Goal: Task Accomplishment & Management: Complete application form

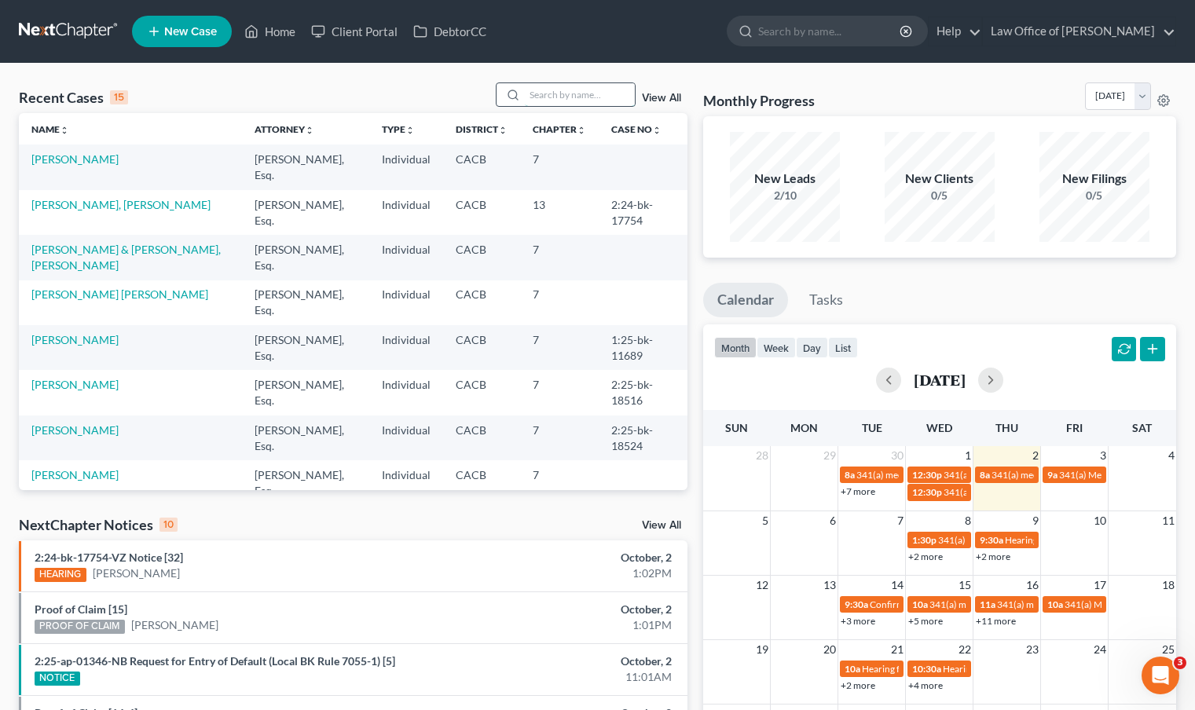
click at [546, 96] on input "search" at bounding box center [580, 94] width 110 height 23
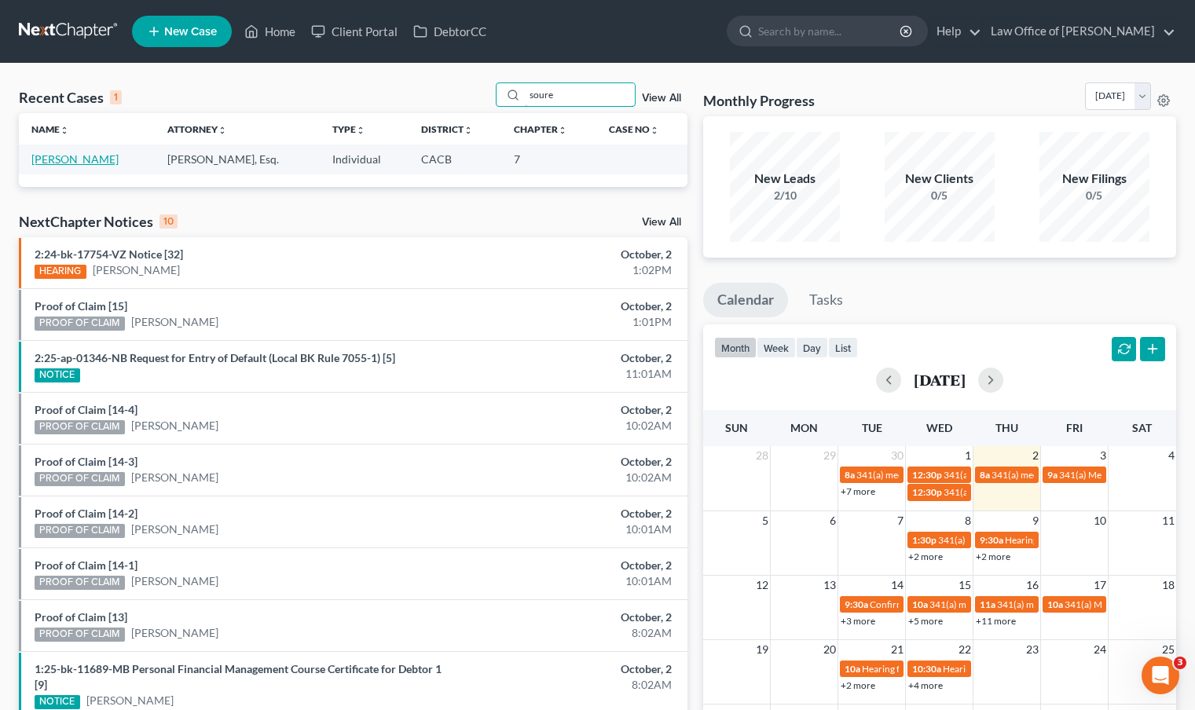
type input "soure"
click at [119, 163] on link "[PERSON_NAME]" at bounding box center [74, 158] width 87 height 13
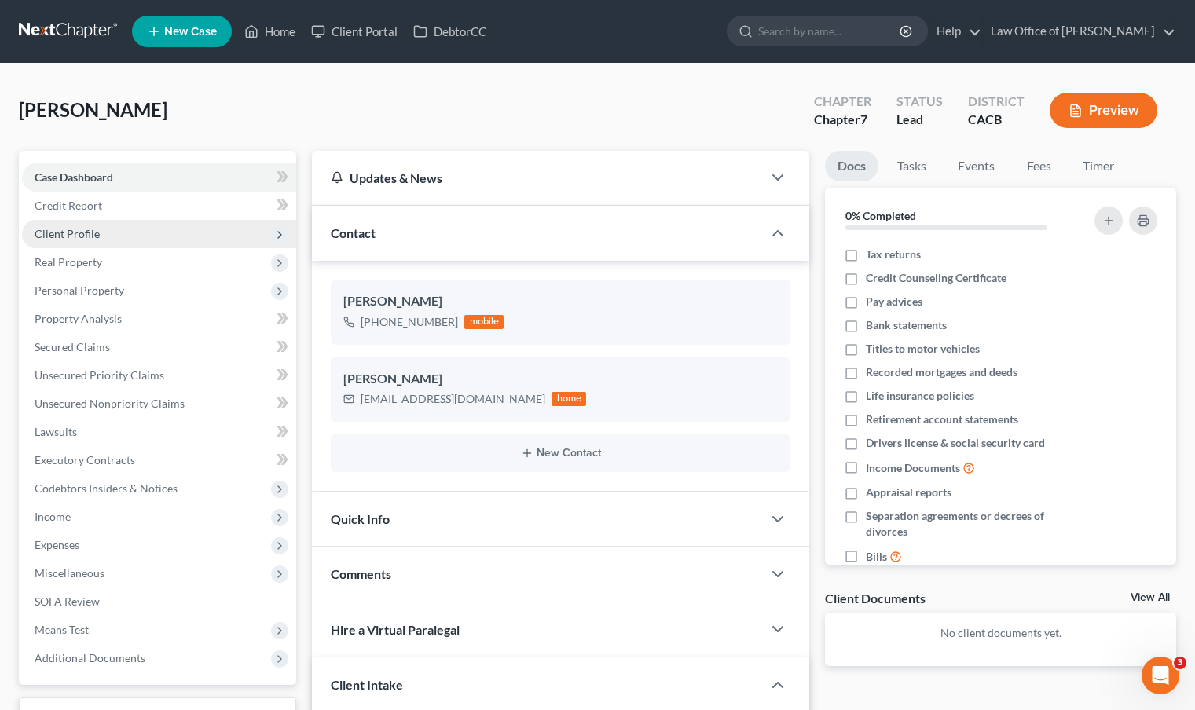
click at [42, 227] on span "Client Profile" at bounding box center [67, 233] width 65 height 13
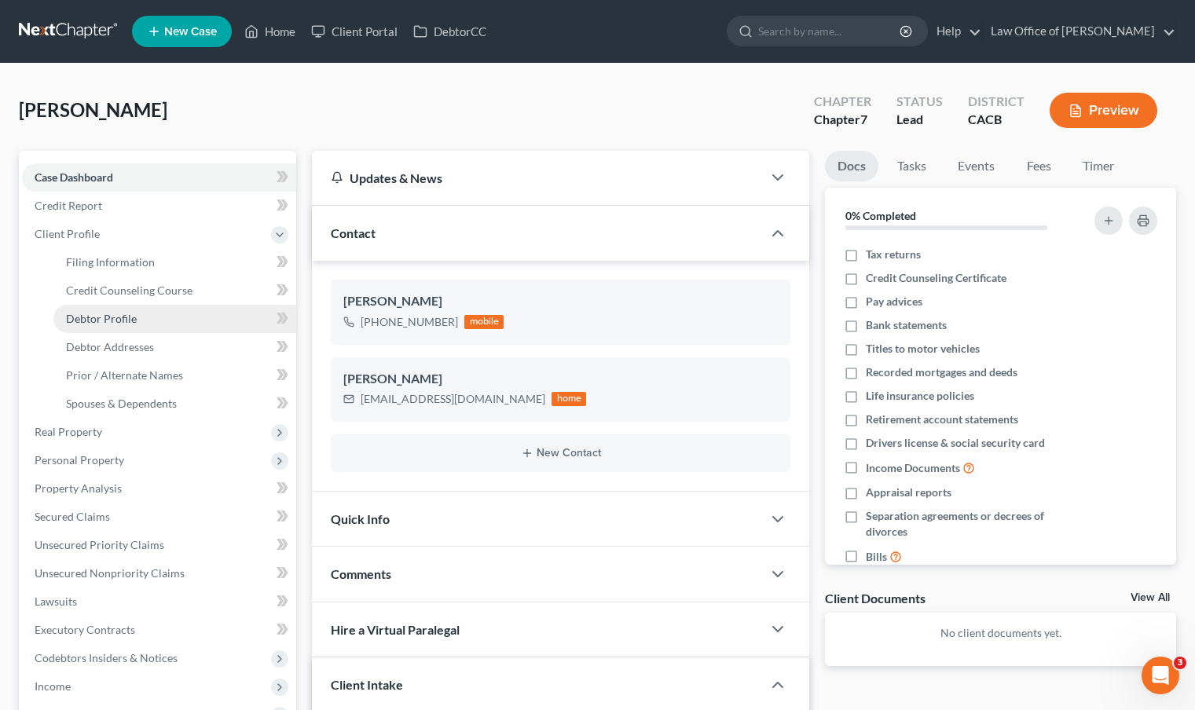
click at [166, 320] on link "Debtor Profile" at bounding box center [174, 319] width 243 height 28
select select "0"
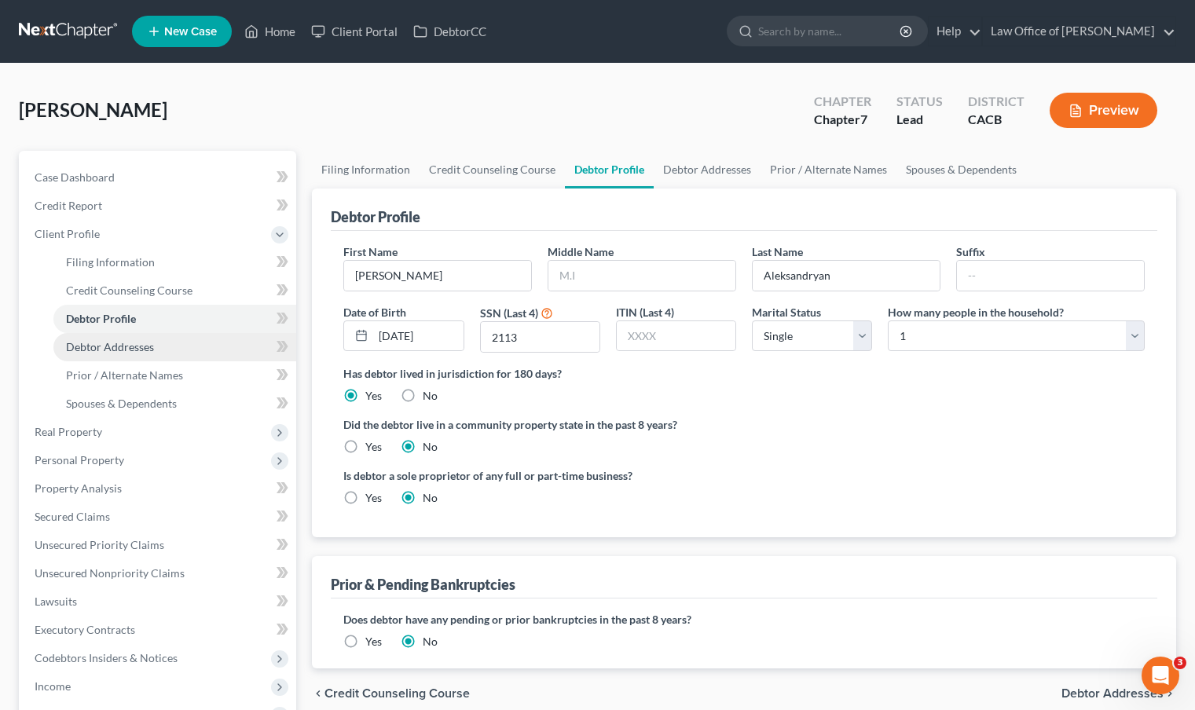
click at [156, 350] on link "Debtor Addresses" at bounding box center [174, 347] width 243 height 28
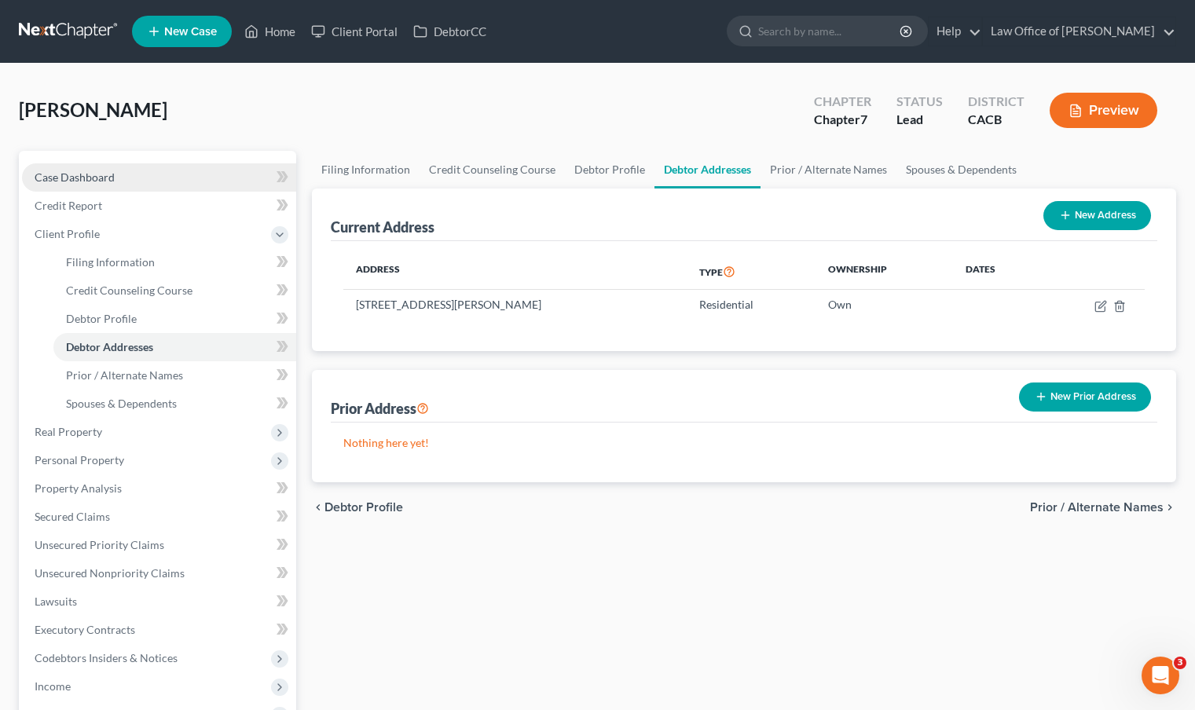
click at [199, 166] on link "Case Dashboard" at bounding box center [159, 177] width 274 height 28
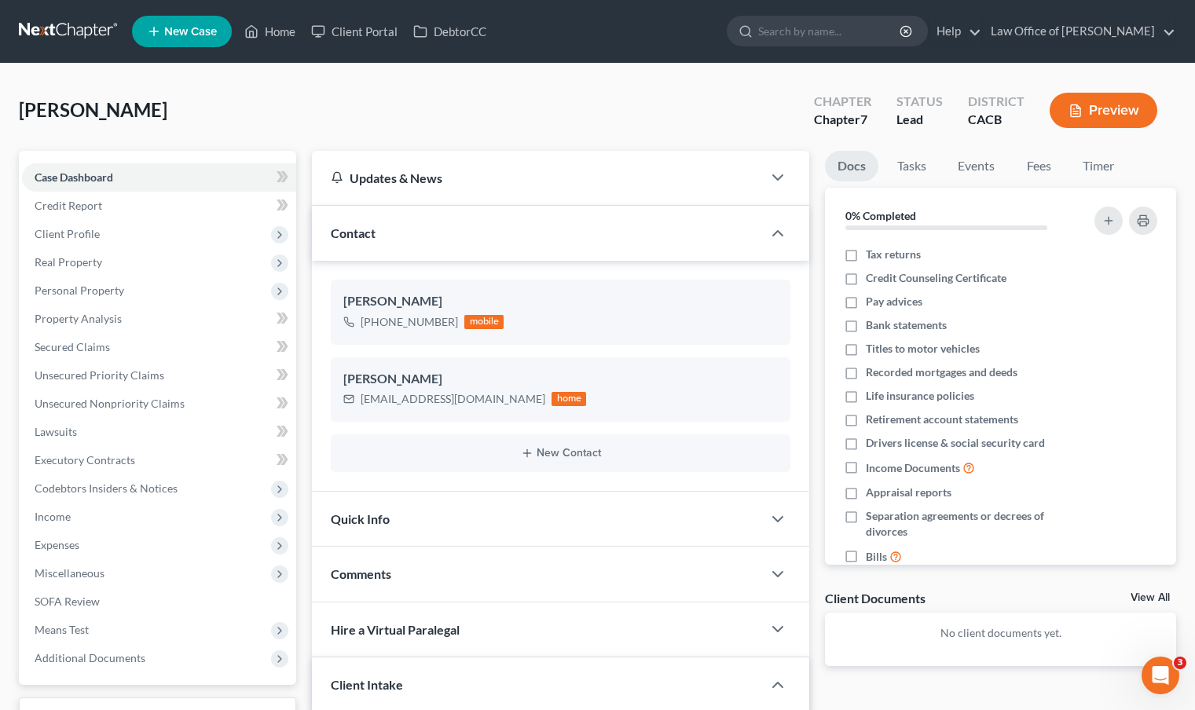
click at [75, 26] on link at bounding box center [69, 31] width 101 height 28
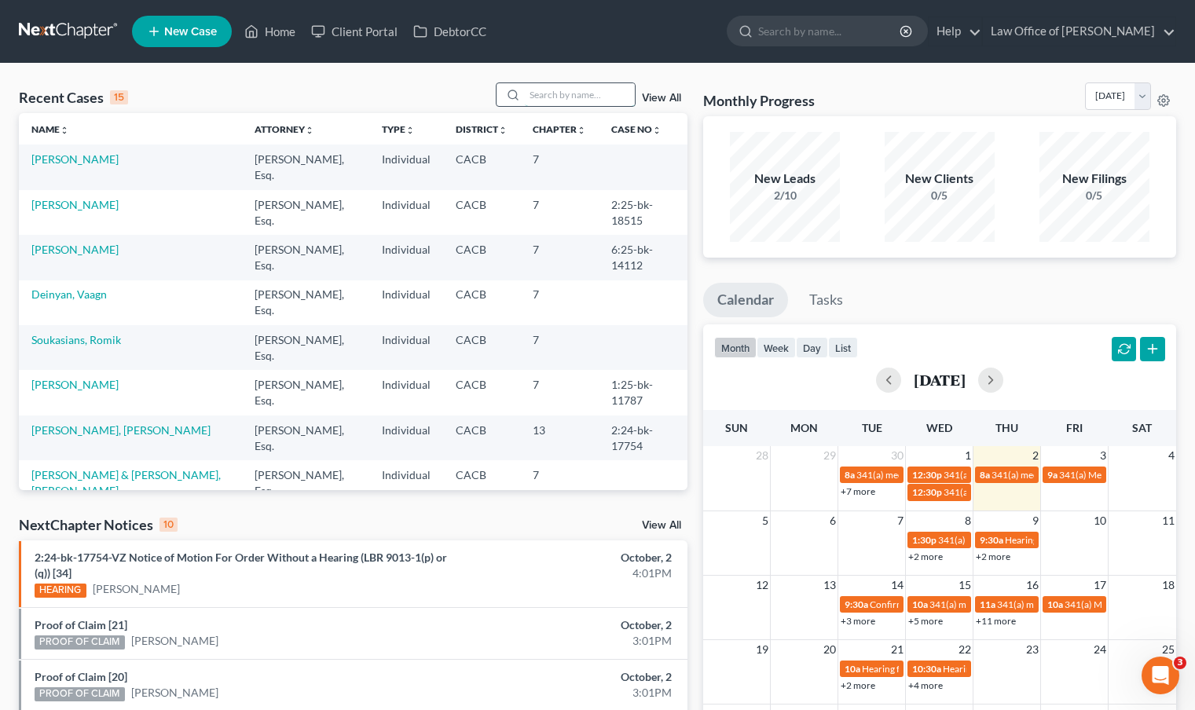
click at [549, 93] on input "search" at bounding box center [580, 94] width 110 height 23
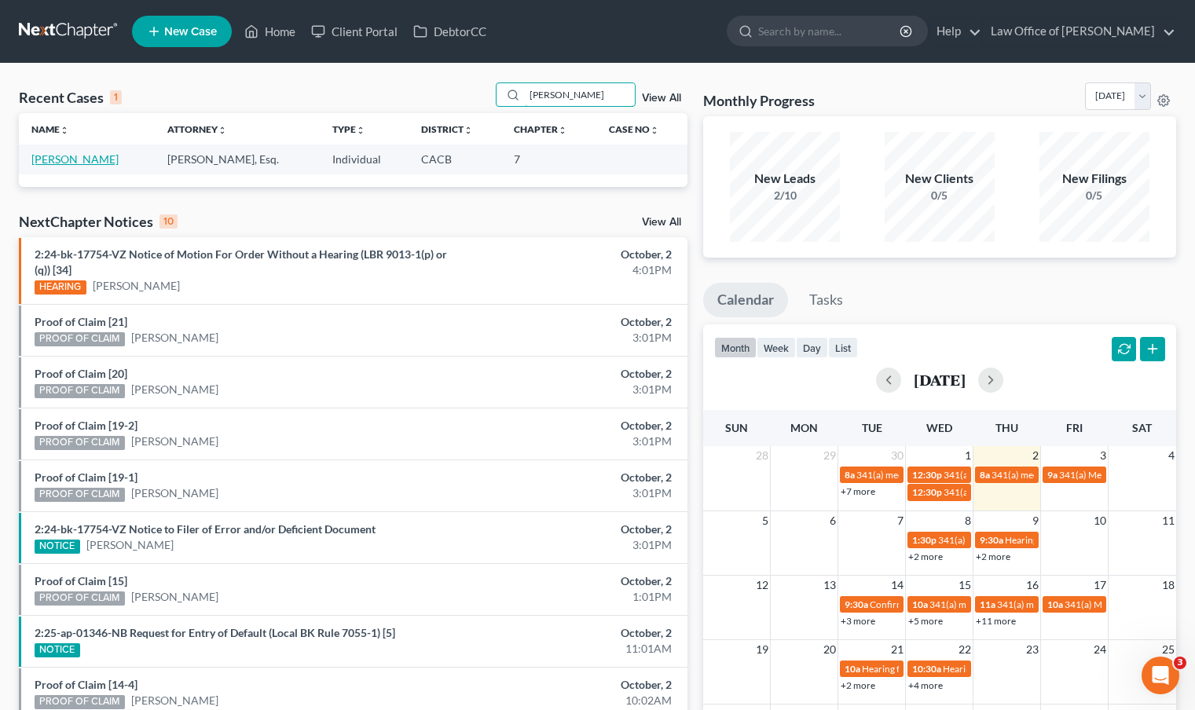
type input "souren"
click at [108, 163] on link "[PERSON_NAME]" at bounding box center [74, 158] width 87 height 13
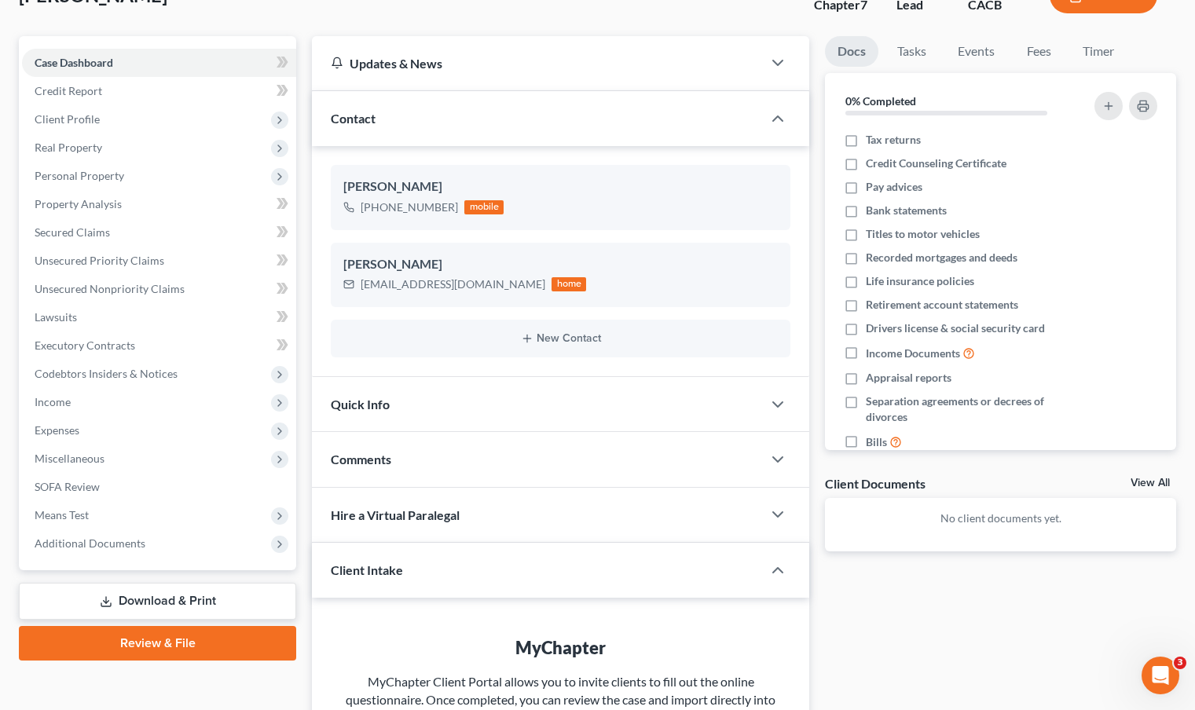
scroll to position [109, 0]
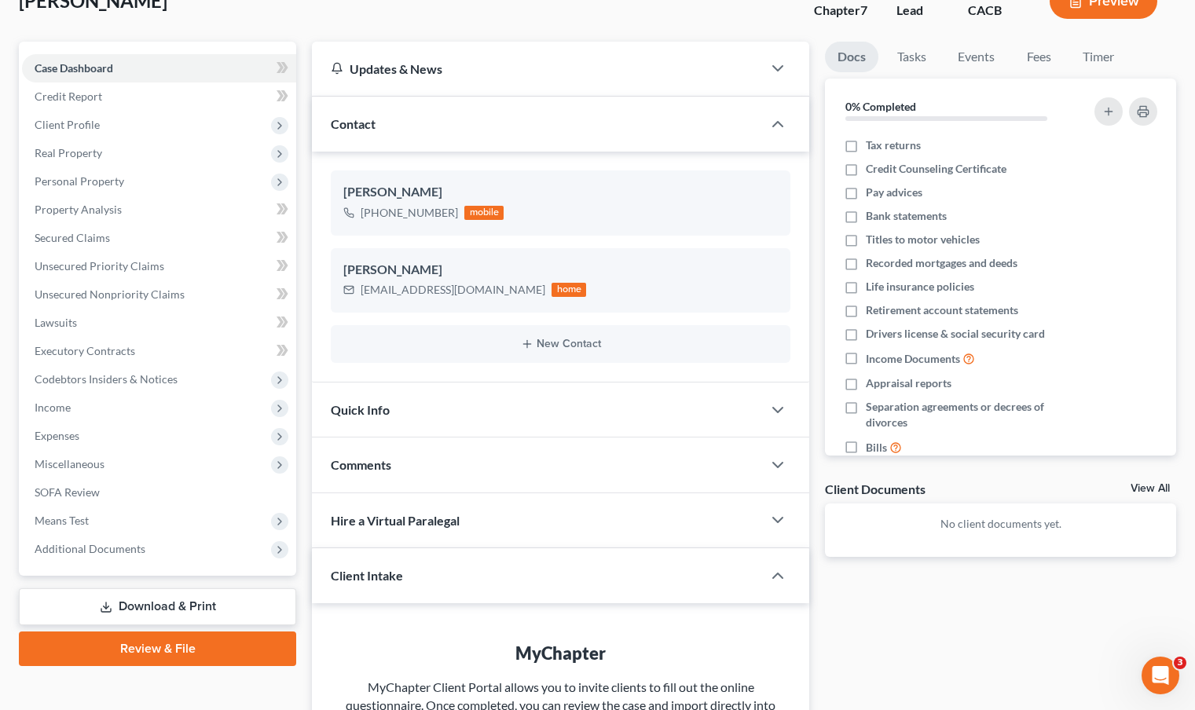
click at [197, 597] on link "Download & Print" at bounding box center [157, 606] width 277 height 37
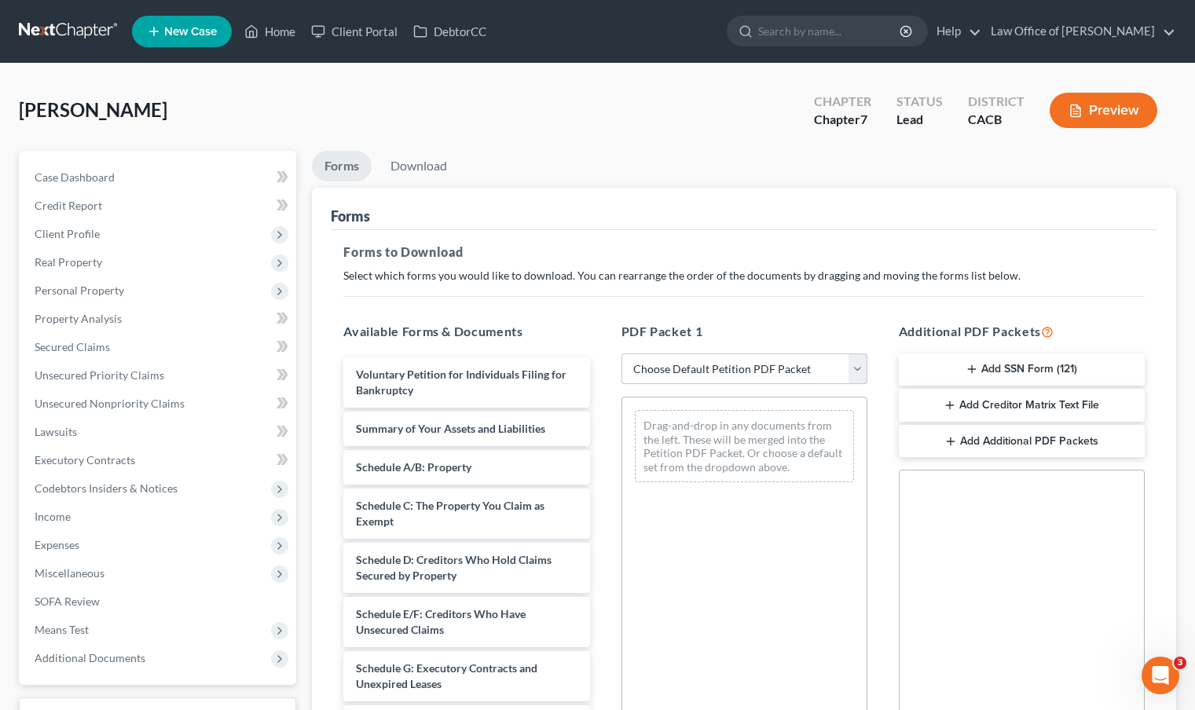
click at [855, 373] on select "Choose Default Petition PDF Packet Complete Bankruptcy Petition (all forms and …" at bounding box center [744, 368] width 246 height 31
select select "6"
click at [621, 353] on select "Choose Default Petition PDF Packet Complete Bankruptcy Petition (all forms and …" at bounding box center [744, 368] width 246 height 31
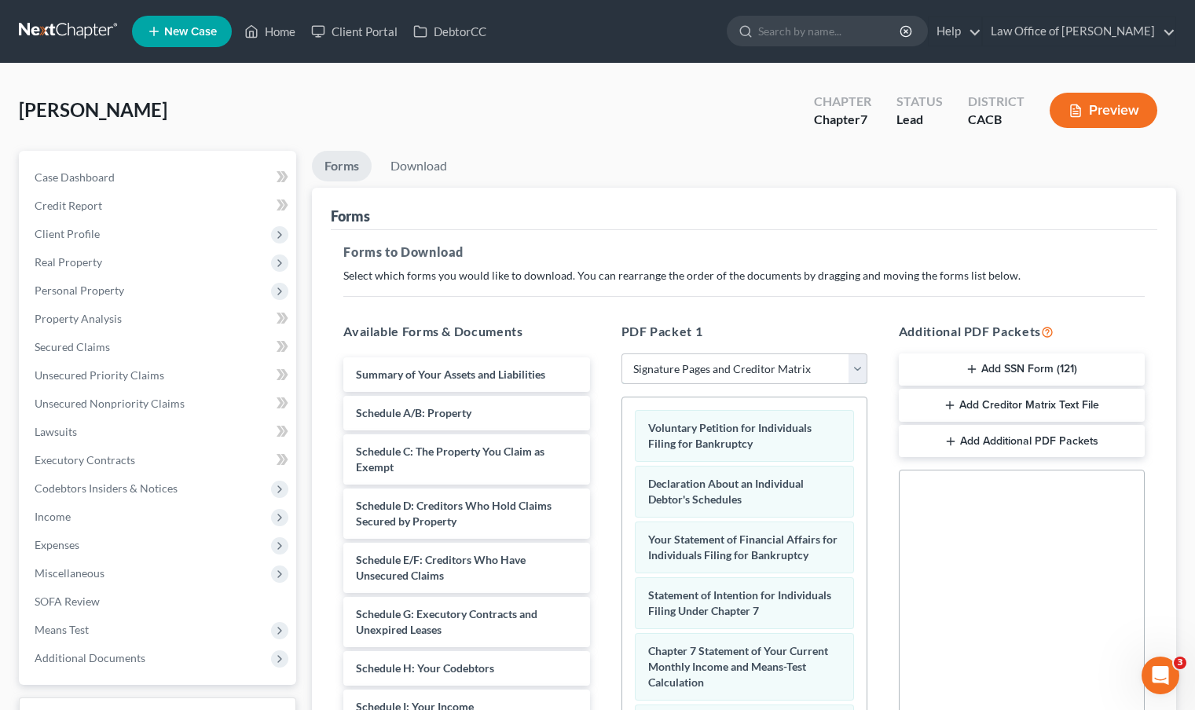
click at [853, 364] on select "Choose Default Petition PDF Packet Complete Bankruptcy Petition (all forms and …" at bounding box center [744, 368] width 246 height 31
click at [621, 353] on select "Choose Default Petition PDF Packet Complete Bankruptcy Petition (all forms and …" at bounding box center [744, 368] width 246 height 31
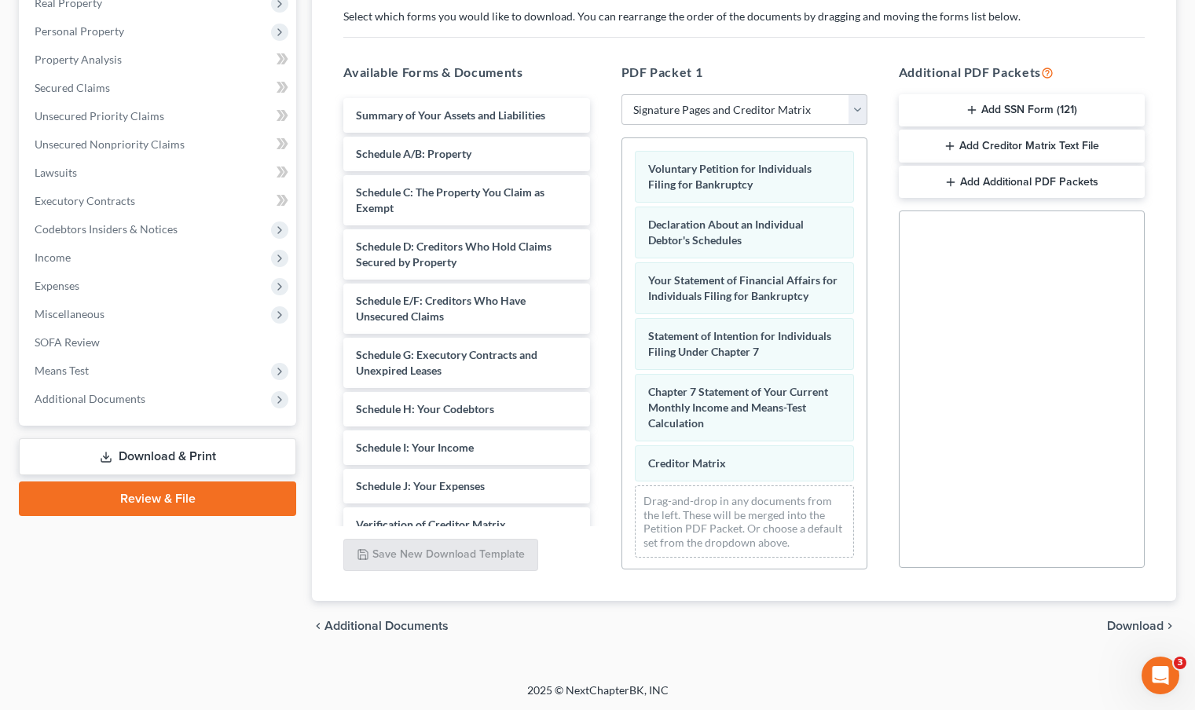
click at [1116, 624] on span "Download" at bounding box center [1135, 626] width 57 height 13
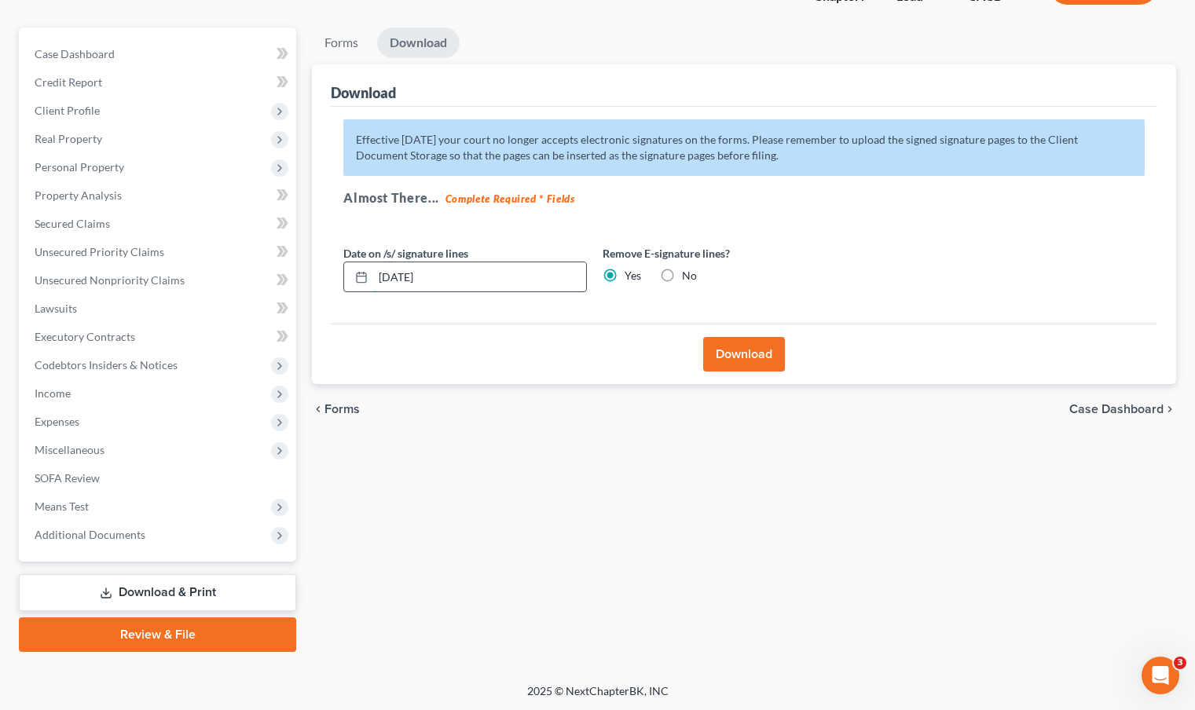
click at [403, 278] on input "10/02/2025" at bounding box center [479, 277] width 213 height 30
type input "10/08/2025"
click at [754, 348] on button "Download" at bounding box center [744, 354] width 82 height 35
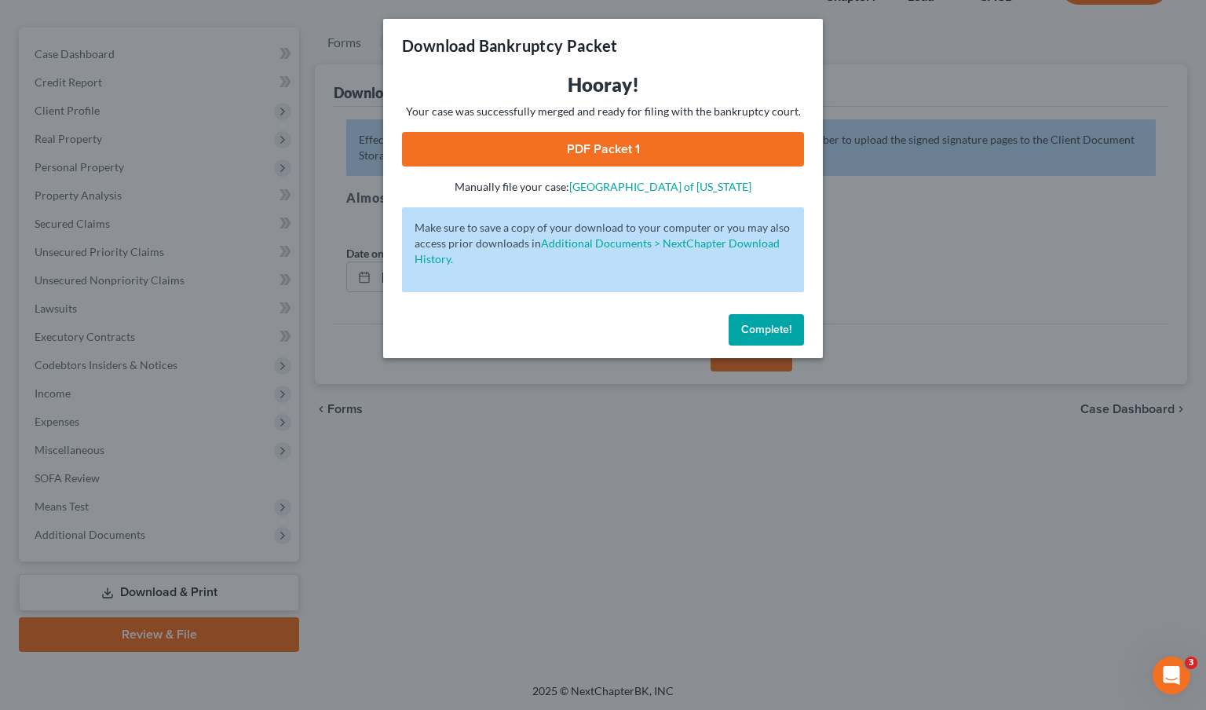
click at [611, 150] on link "PDF Packet 1" at bounding box center [603, 149] width 402 height 35
click at [759, 338] on button "Complete!" at bounding box center [766, 329] width 75 height 31
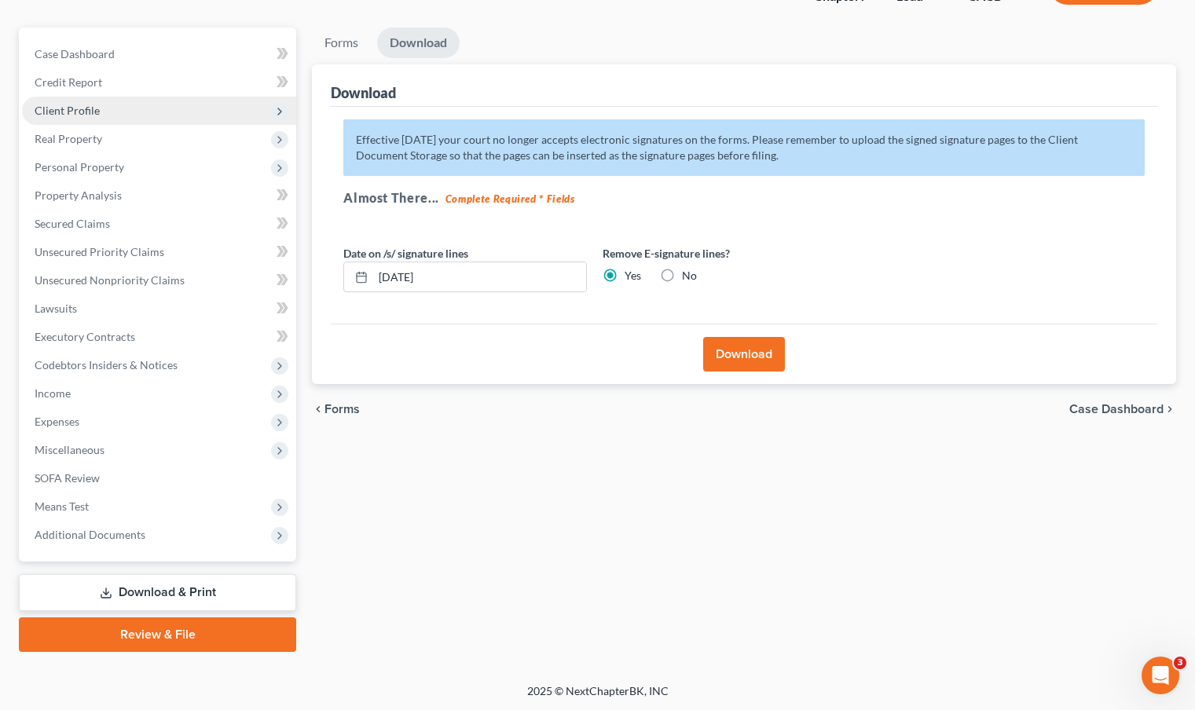
click at [130, 113] on span "Client Profile" at bounding box center [159, 111] width 274 height 28
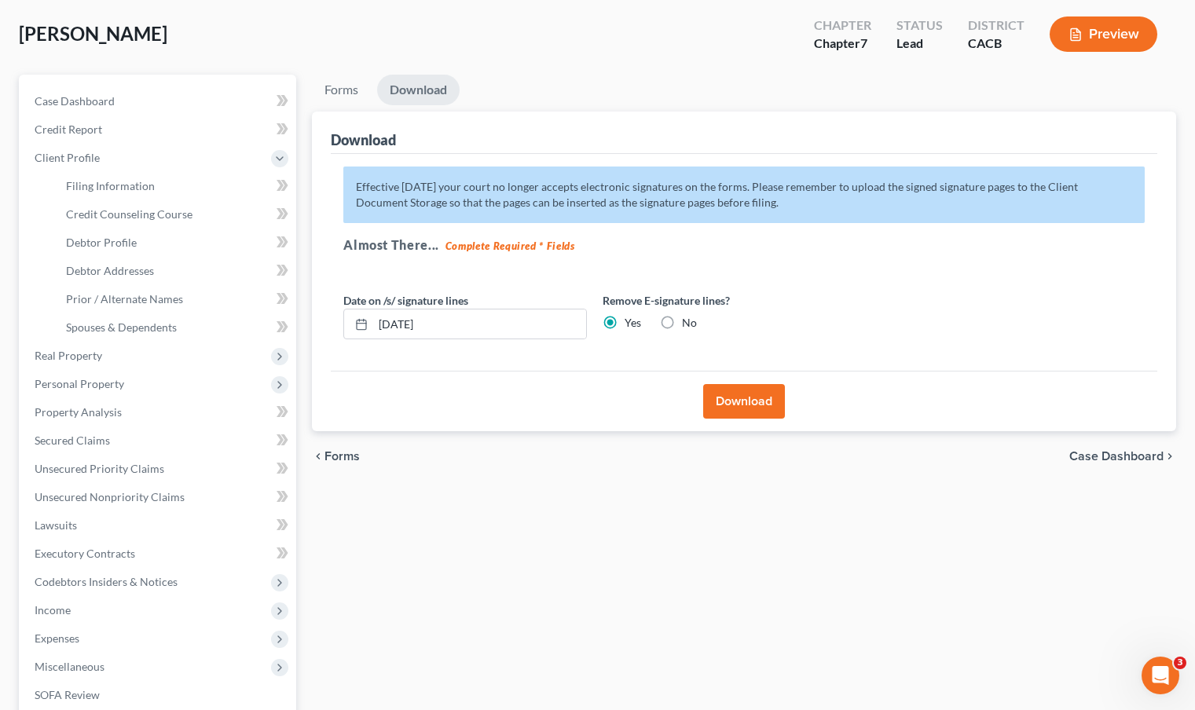
scroll to position [0, 0]
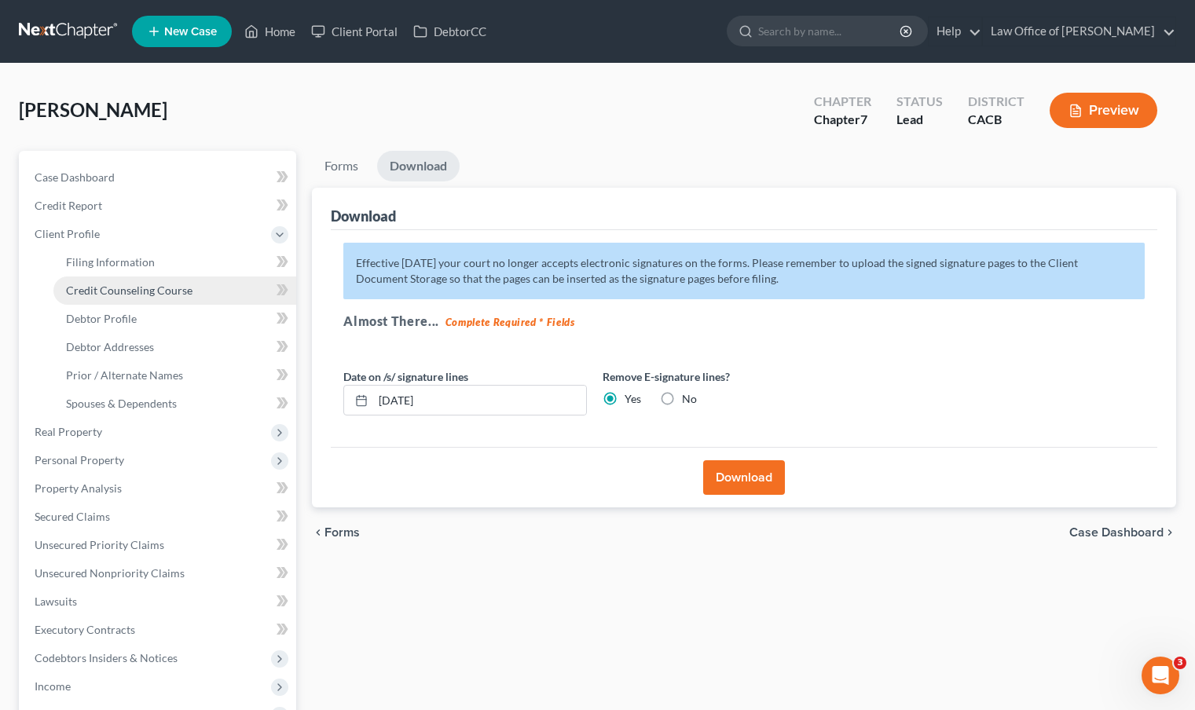
click at [140, 291] on span "Credit Counseling Course" at bounding box center [129, 290] width 126 height 13
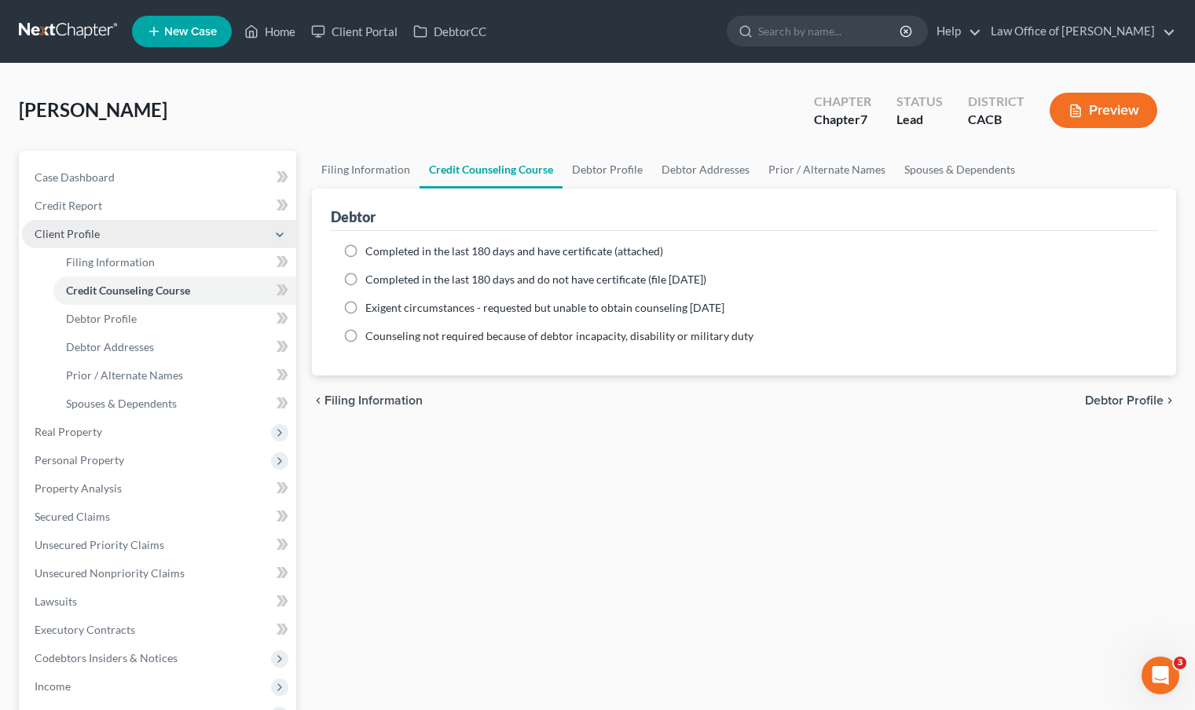
click at [92, 225] on span "Client Profile" at bounding box center [159, 234] width 274 height 28
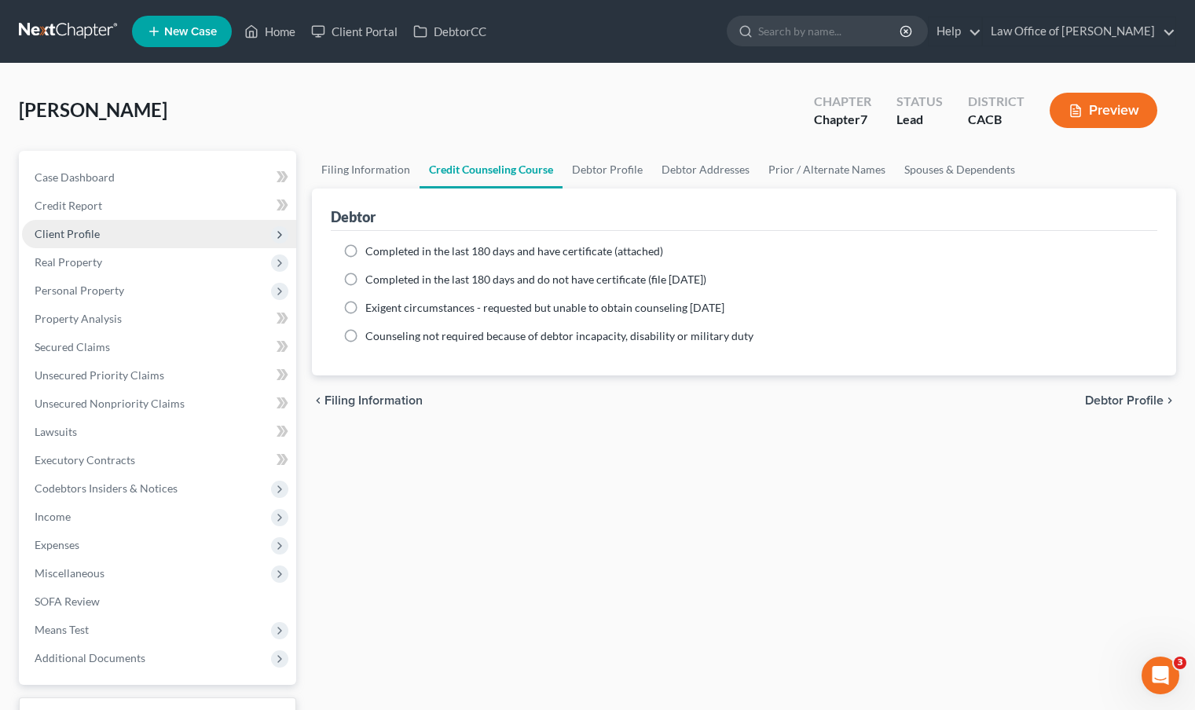
click at [93, 240] on span "Client Profile" at bounding box center [159, 234] width 274 height 28
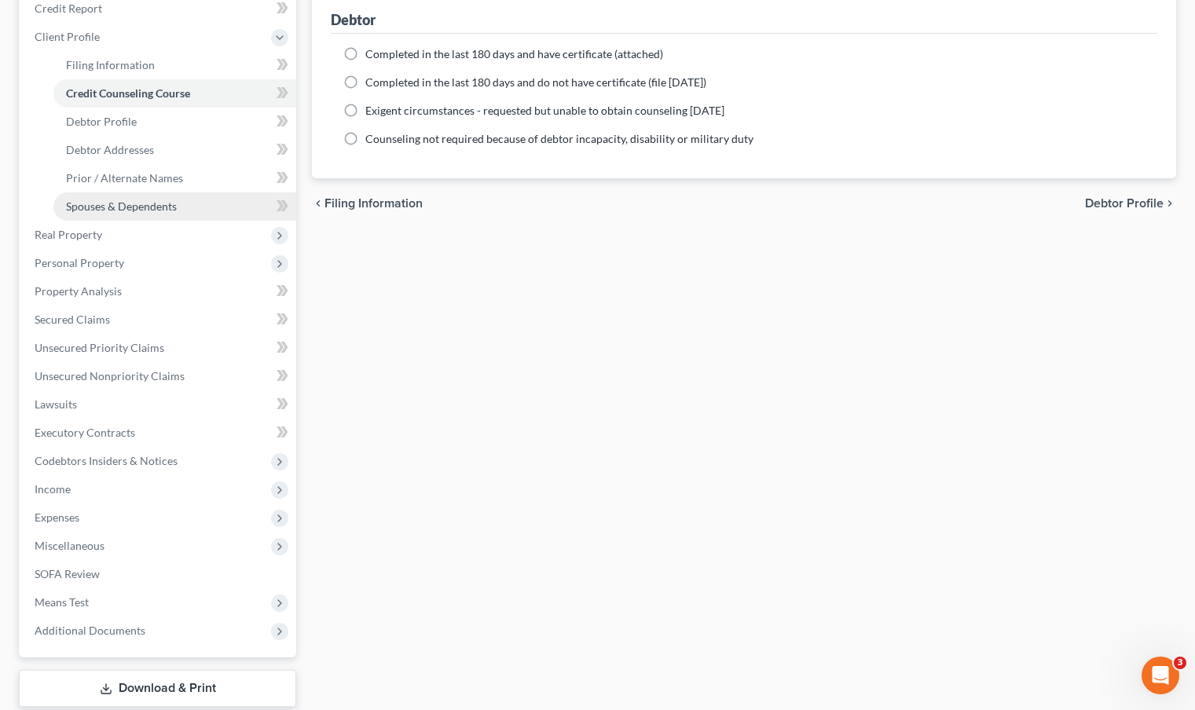
scroll to position [199, 0]
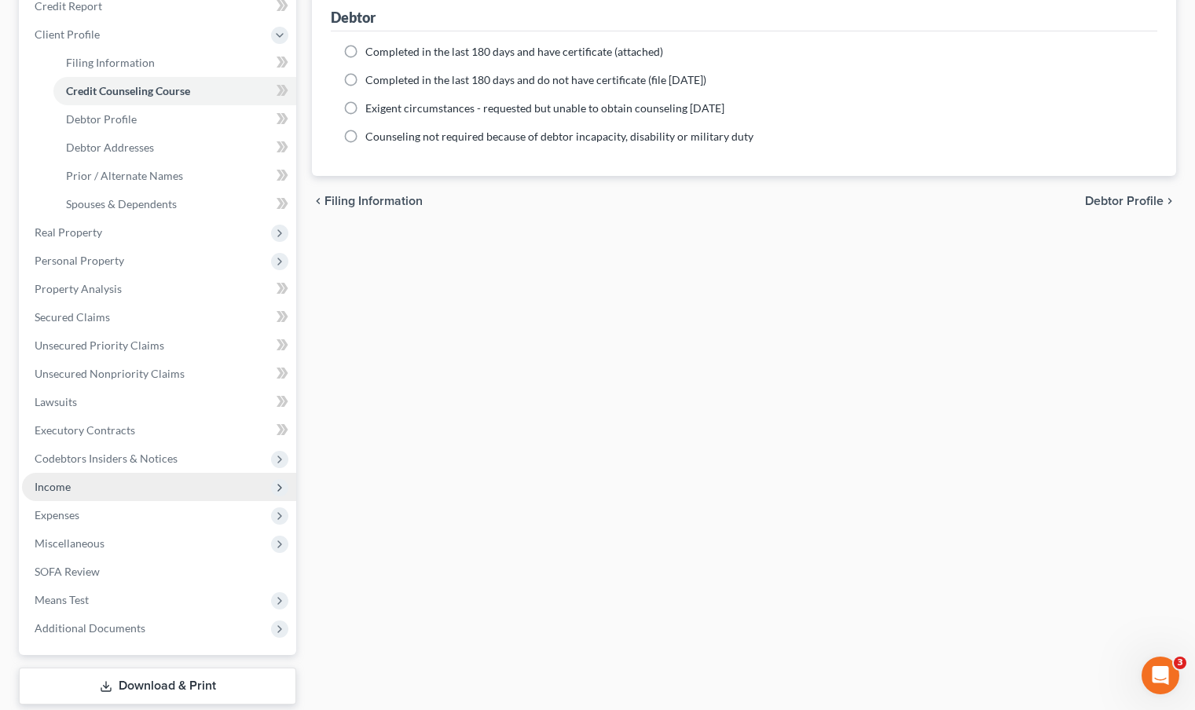
click at [130, 490] on span "Income" at bounding box center [159, 487] width 274 height 28
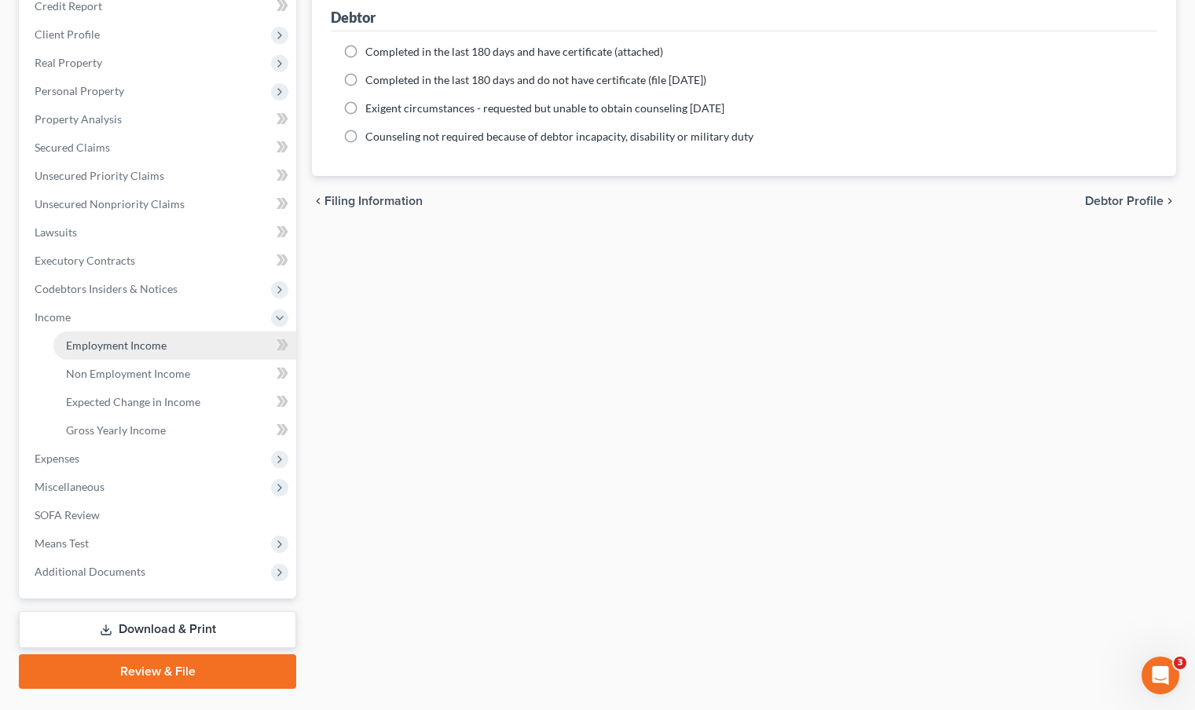
click at [163, 347] on span "Employment Income" at bounding box center [116, 344] width 101 height 13
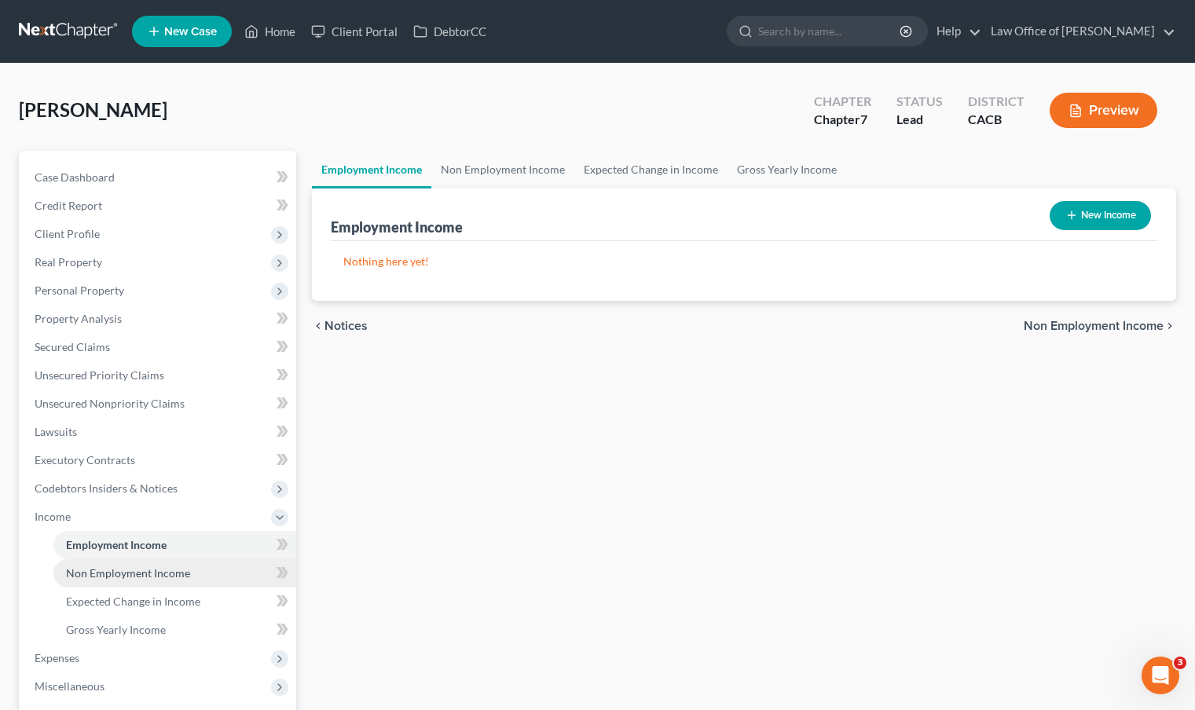
click at [195, 573] on link "Non Employment Income" at bounding box center [174, 573] width 243 height 28
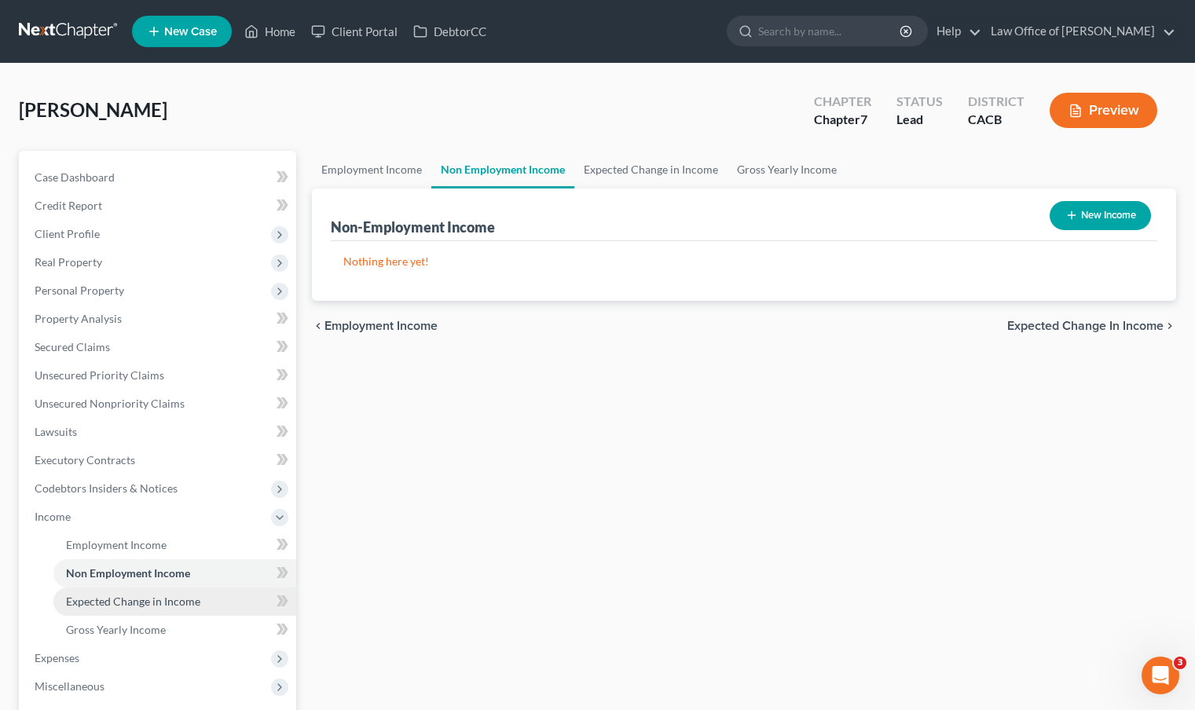
click at [178, 598] on span "Expected Change in Income" at bounding box center [133, 601] width 134 height 13
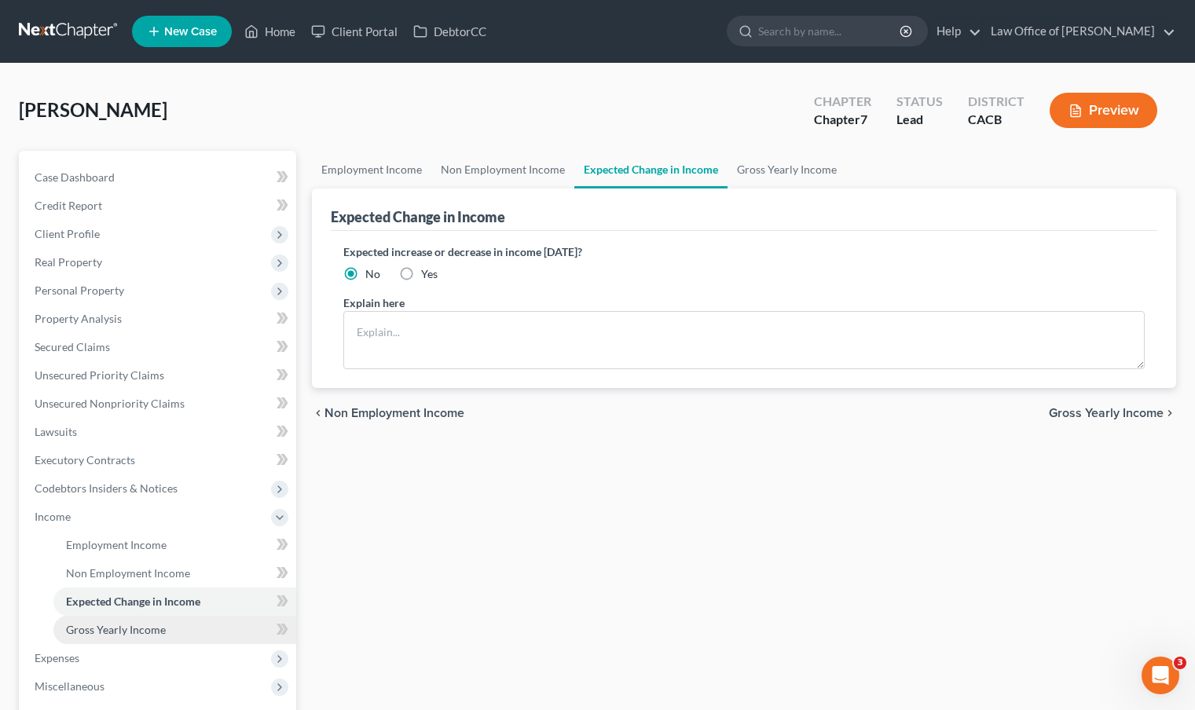
click at [170, 633] on link "Gross Yearly Income" at bounding box center [174, 630] width 243 height 28
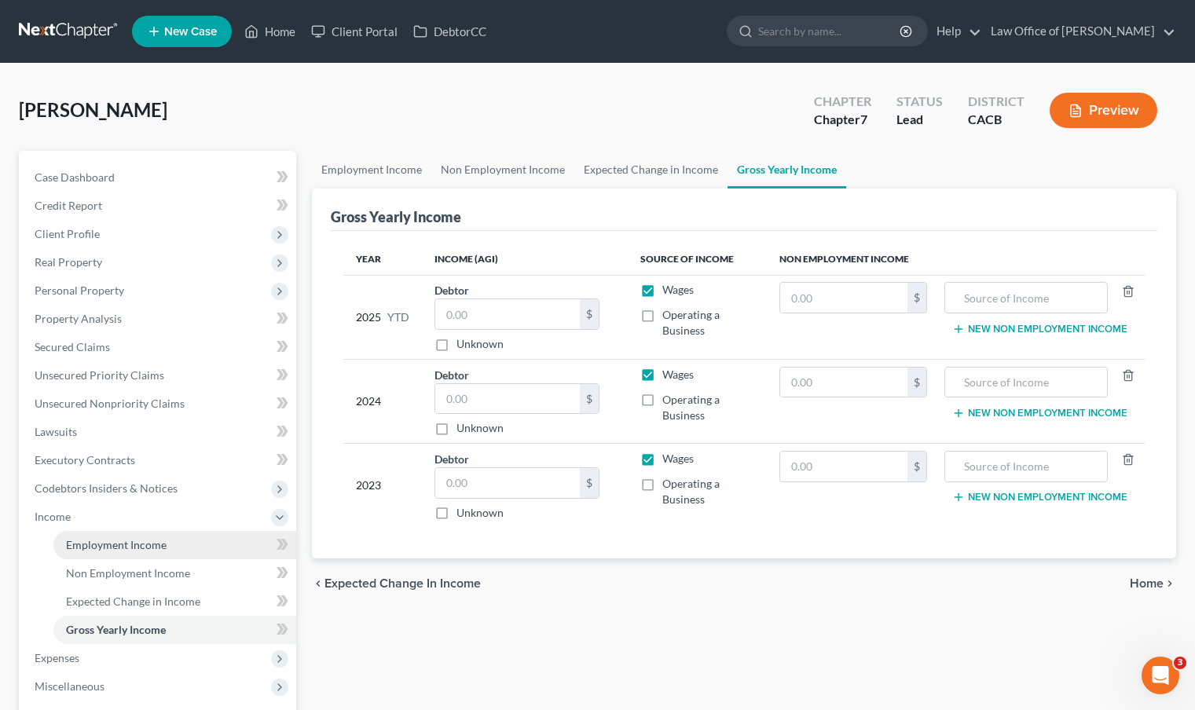
click at [166, 556] on link "Employment Income" at bounding box center [174, 545] width 243 height 28
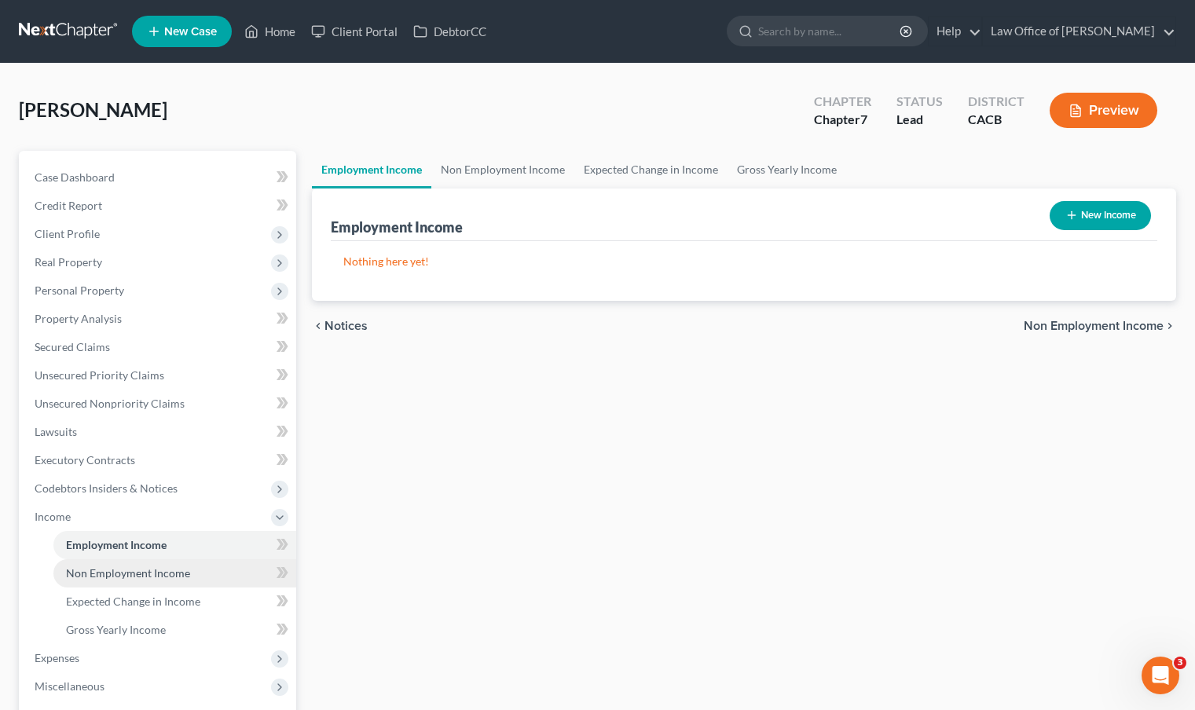
click at [166, 569] on span "Non Employment Income" at bounding box center [128, 572] width 124 height 13
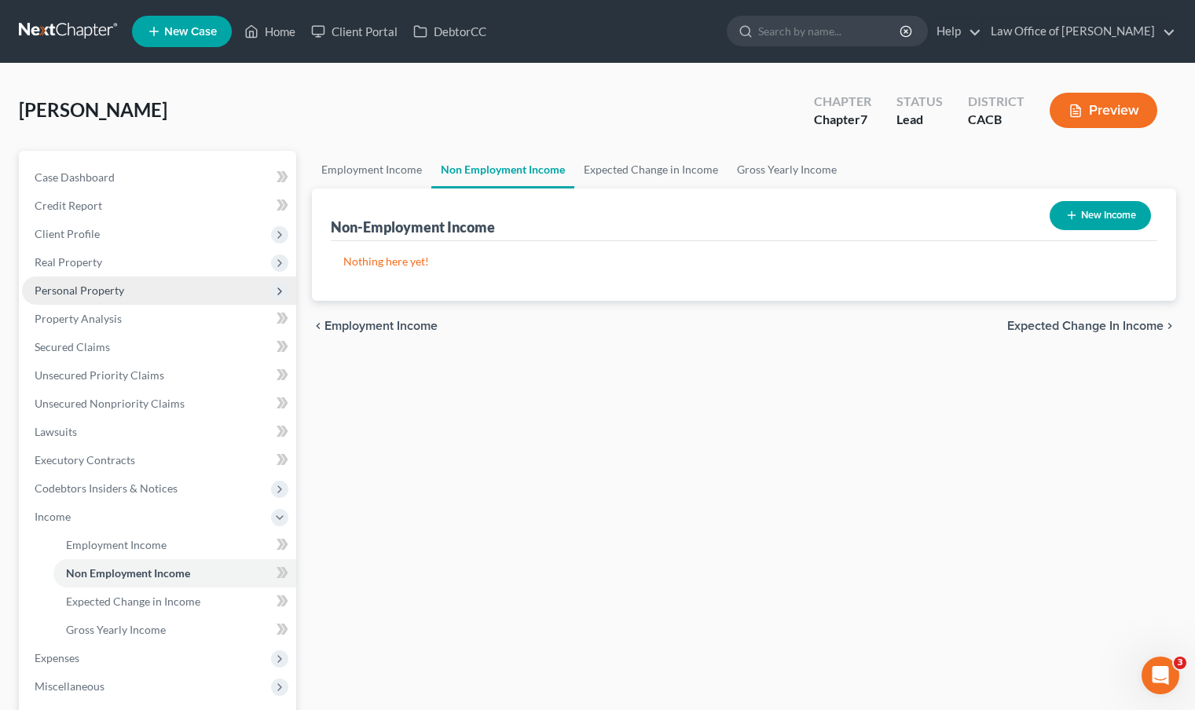
click at [84, 295] on span "Personal Property" at bounding box center [80, 290] width 90 height 13
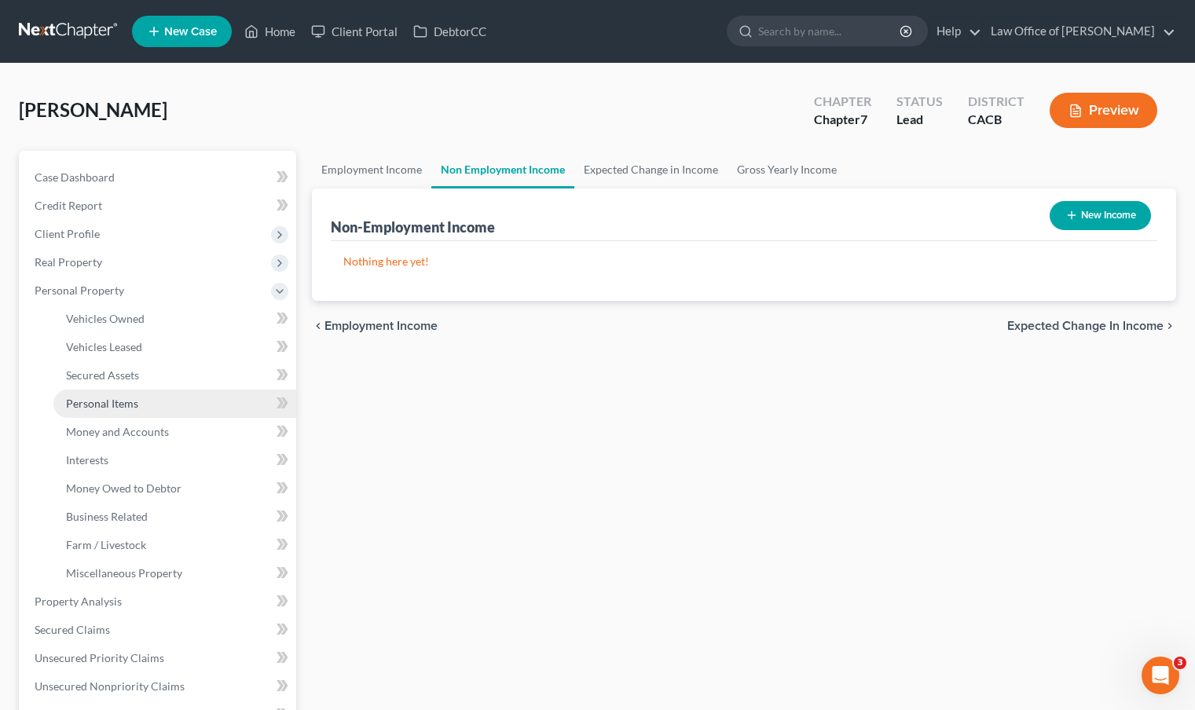
click at [114, 404] on span "Personal Items" at bounding box center [102, 403] width 72 height 13
